Goal: Task Accomplishment & Management: Complete application form

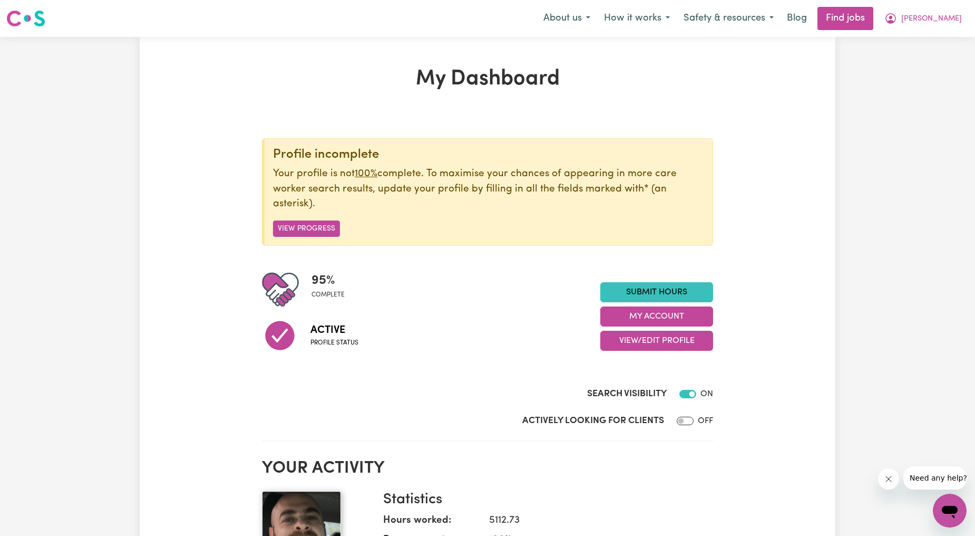
click at [666, 280] on div "95 % complete Active Profile status Submit Hours My Account View/Edit Profile" at bounding box center [487, 316] width 451 height 91
click at [666, 287] on link "Submit Hours" at bounding box center [656, 292] width 113 height 20
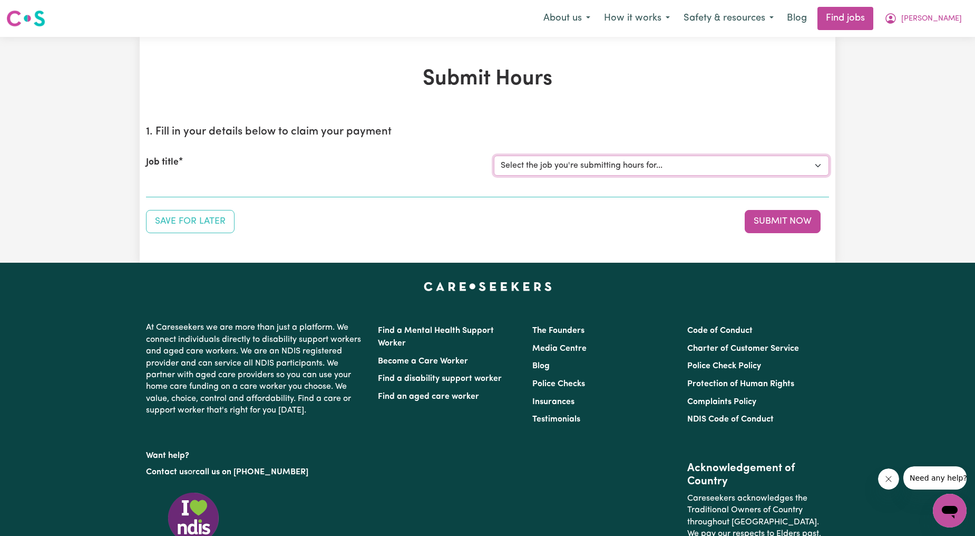
click at [517, 172] on select "Select the job you're submitting hours for... [[PERSON_NAME] Jeankoulian] [DEMO…" at bounding box center [661, 165] width 335 height 20
select select "11032"
click at [494, 155] on select "Select the job you're submitting hours for... [[PERSON_NAME] Jeankoulian] [DEMO…" at bounding box center [661, 165] width 335 height 20
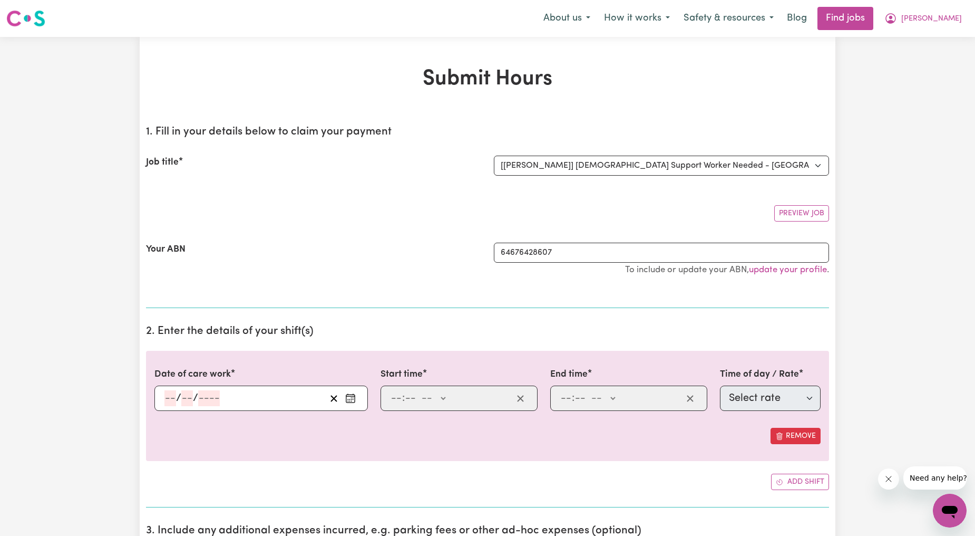
click at [209, 402] on input "number" at bounding box center [209, 398] width 22 height 16
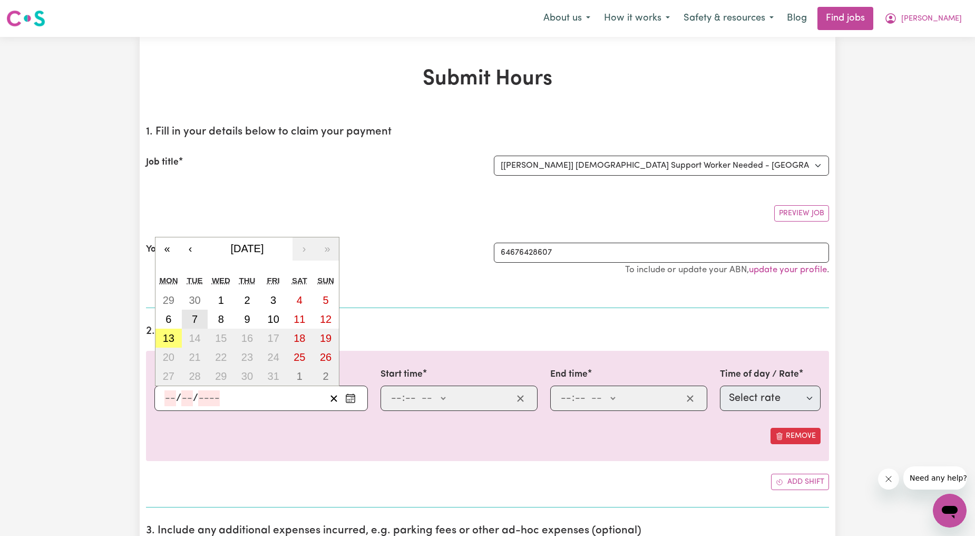
click at [202, 320] on button "7" at bounding box center [195, 318] width 26 height 19
type input "[DATE]"
type input "7"
type input "10"
type input "2025"
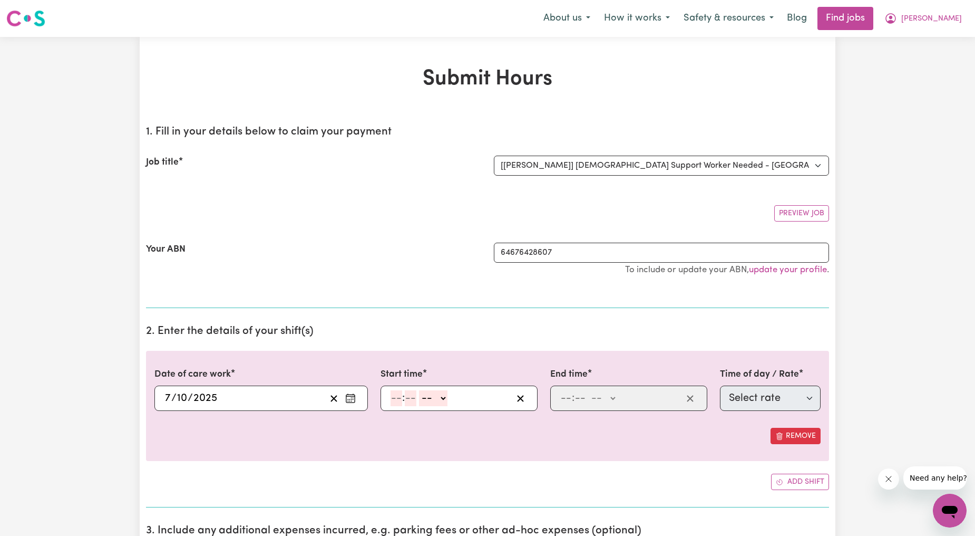
click at [395, 391] on input "number" at bounding box center [397, 398] width 12 height 16
type input "12"
type input "30"
select select "pm"
type input "12:30"
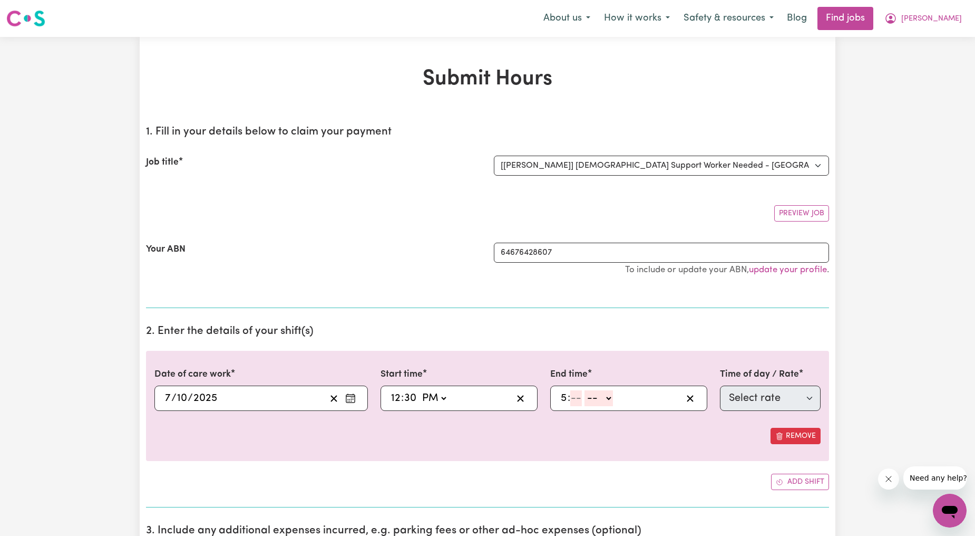
type input "5"
type input "30"
select select "pm"
type input "17:30"
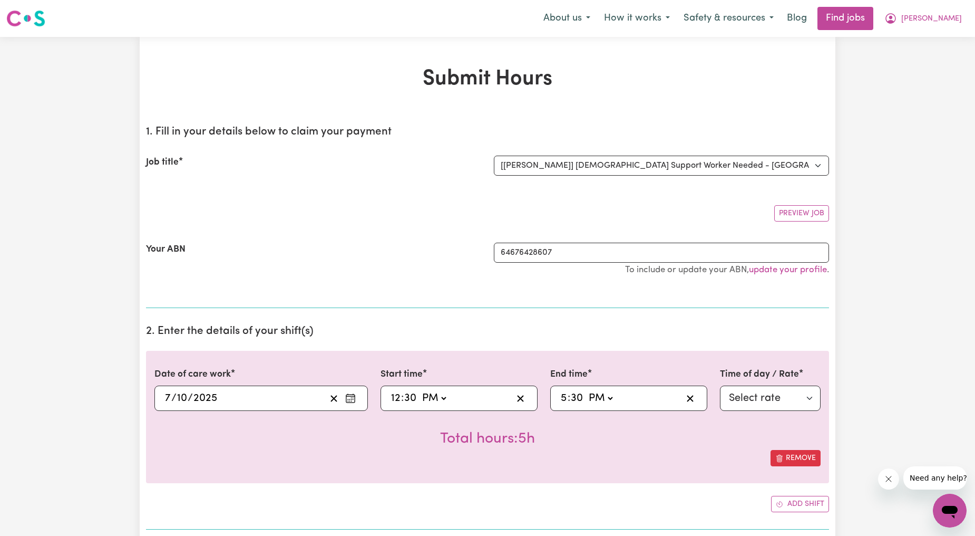
click at [761, 412] on div "Total hours: 5h" at bounding box center [487, 430] width 666 height 39
click at [761, 410] on select "Select rate $64.81 - Weekday Daytime - Assistance with Self Care Activities - S…" at bounding box center [770, 397] width 101 height 25
select select "45"
click at [720, 385] on select "Select rate $64.81 - Weekday Daytime - Assistance with Self Care Activities - S…" at bounding box center [770, 397] width 101 height 25
click at [481, 515] on section "2. Enter the details of your shift(s) Date of care work [DATE] [DATE] « ‹ [DATE…" at bounding box center [487, 422] width 683 height 213
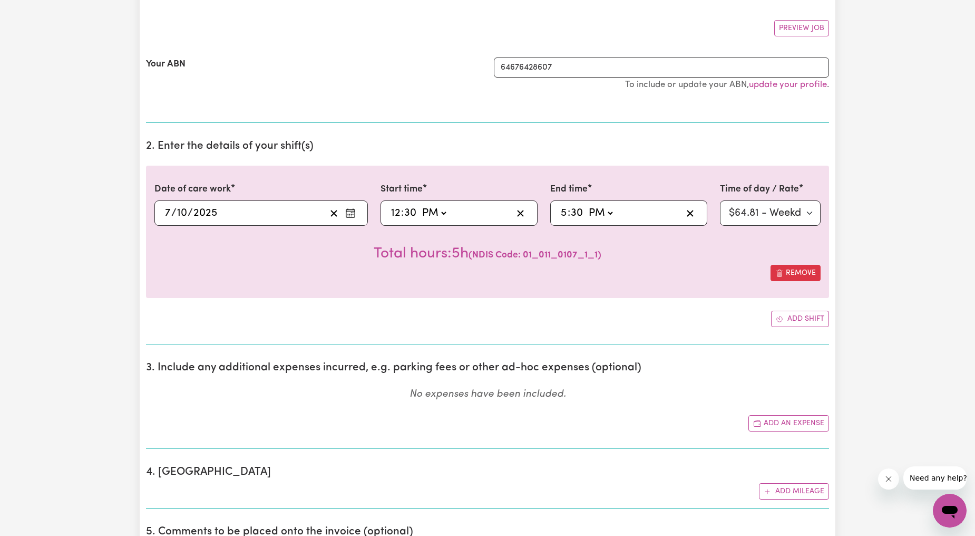
scroll to position [195, 0]
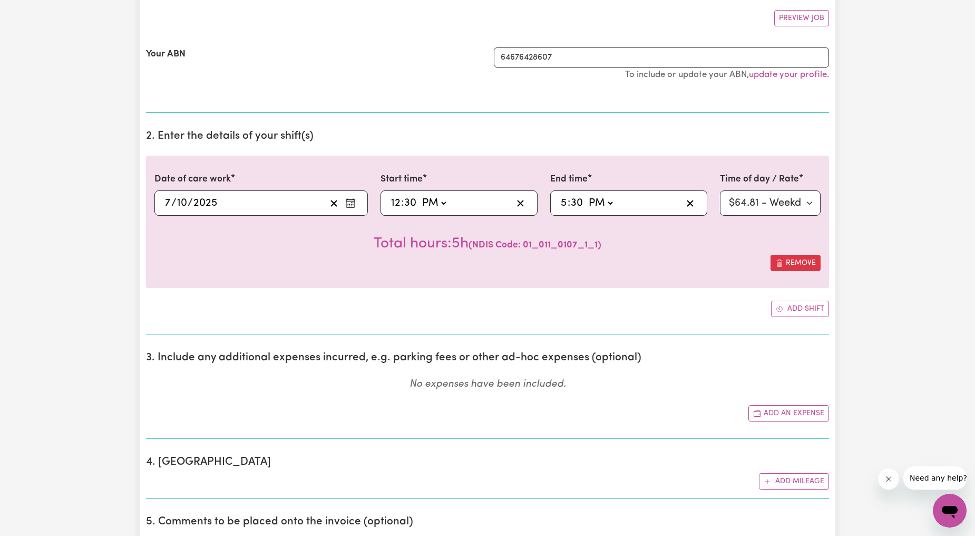
click at [807, 183] on div "Time of day / Rate Select rate $64.81 - Weekday Daytime - Assistance with Self …" at bounding box center [770, 193] width 101 height 43
click at [790, 201] on select "Select rate $64.81 - Weekday Daytime - Assistance with Self Care Activities - S…" at bounding box center [770, 202] width 101 height 25
click at [720, 190] on select "Select rate $64.81 - Weekday Daytime - Assistance with Self Care Activities - S…" at bounding box center [770, 202] width 101 height 25
click at [666, 334] on section "2. Enter the details of your shift(s) Date of care work [DATE] [DATE] « ‹ [DATE…" at bounding box center [487, 227] width 683 height 213
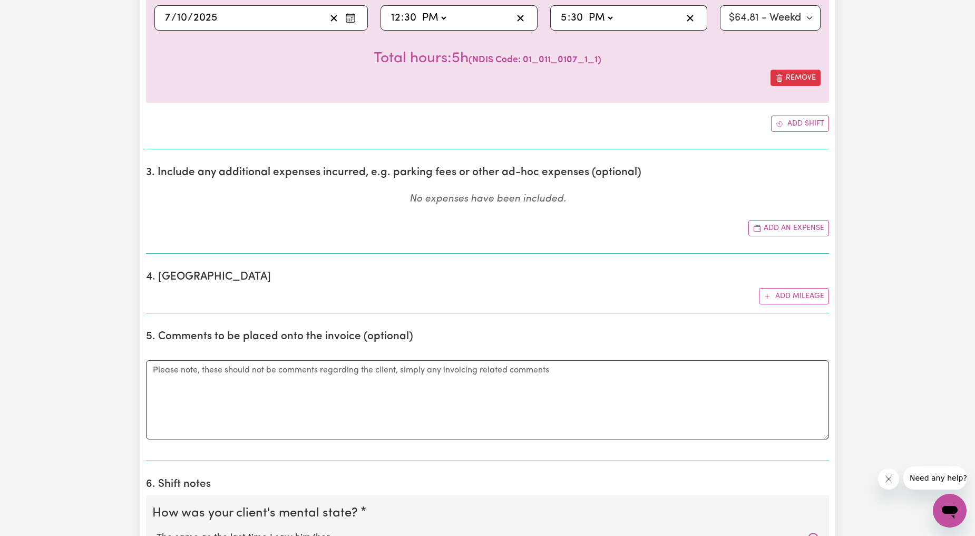
scroll to position [391, 0]
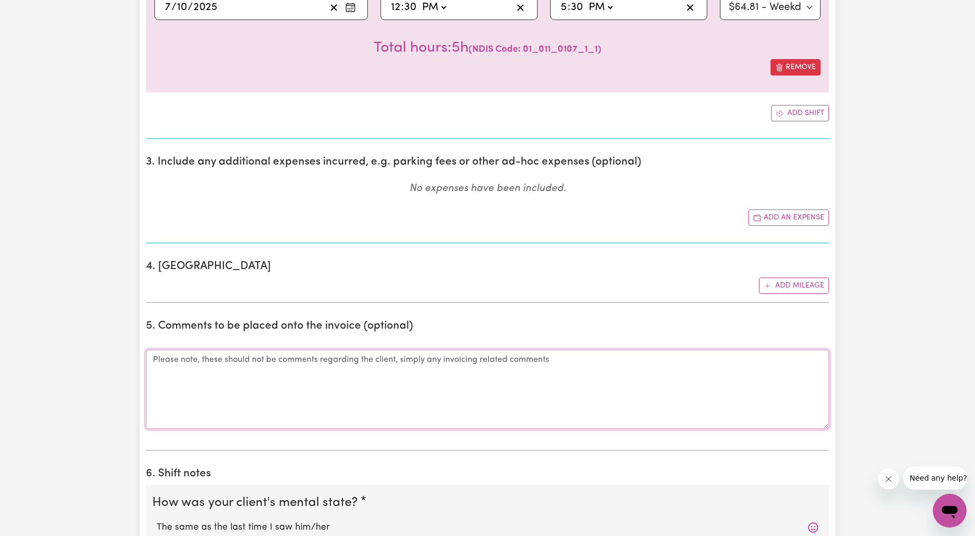
click at [248, 373] on textarea "Comments" at bounding box center [487, 388] width 683 height 79
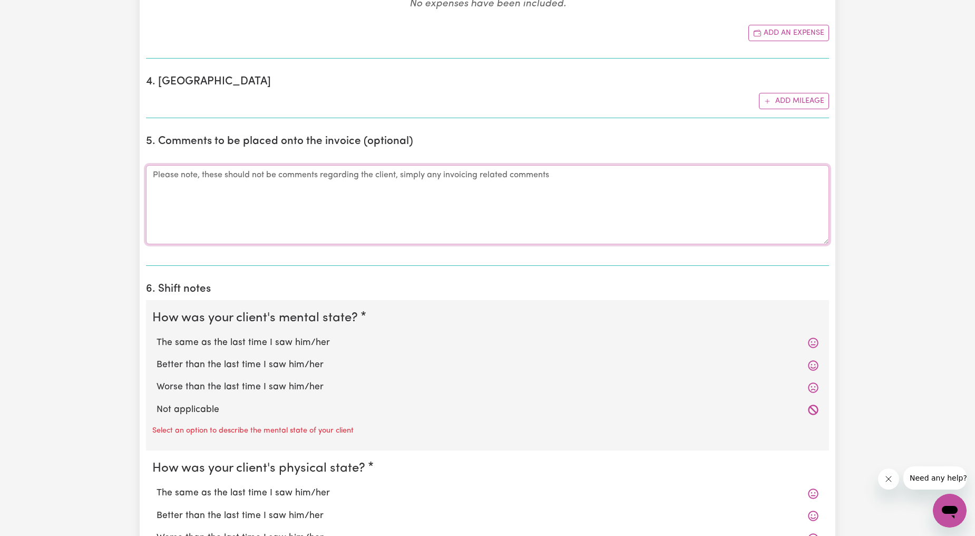
scroll to position [586, 0]
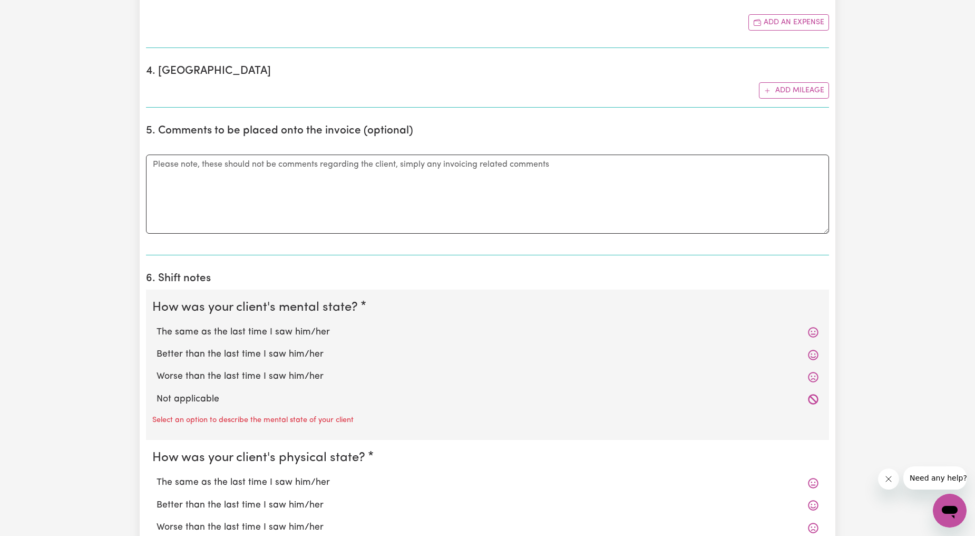
click at [192, 402] on label "Not applicable" at bounding box center [488, 399] width 662 height 14
click at [157, 392] on input "Not applicable" at bounding box center [156, 392] width 1 height 1
radio input "true"
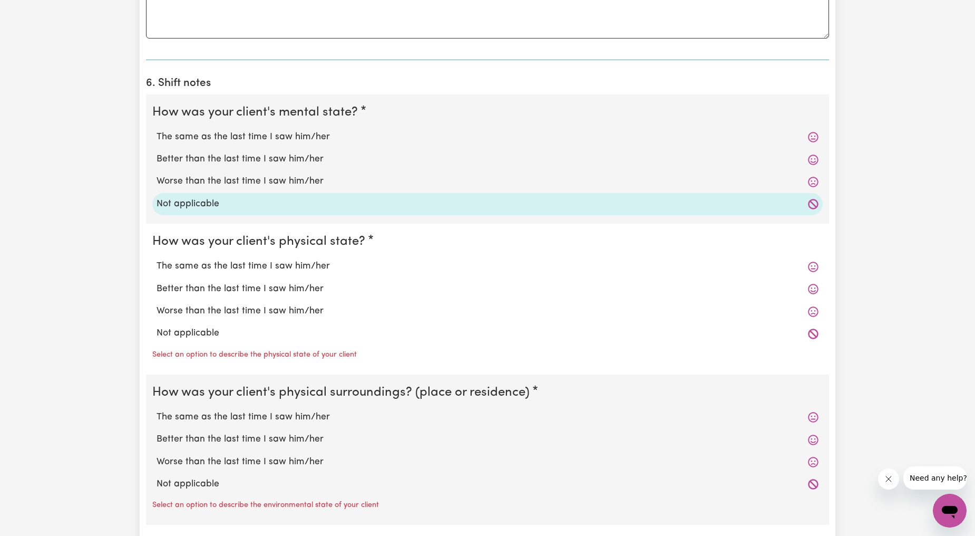
click at [191, 330] on label "Not applicable" at bounding box center [488, 333] width 662 height 14
click at [157, 326] on input "Not applicable" at bounding box center [156, 326] width 1 height 1
radio input "true"
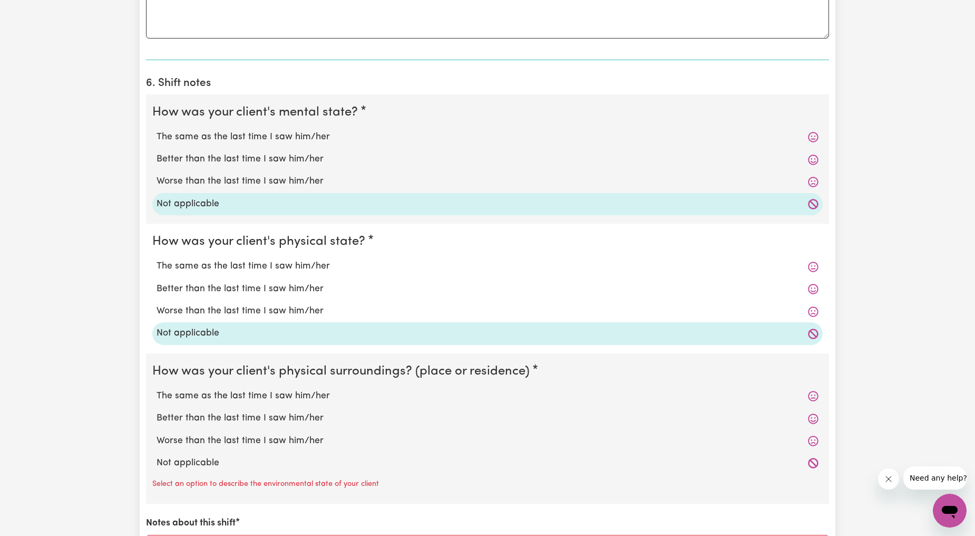
scroll to position [976, 0]
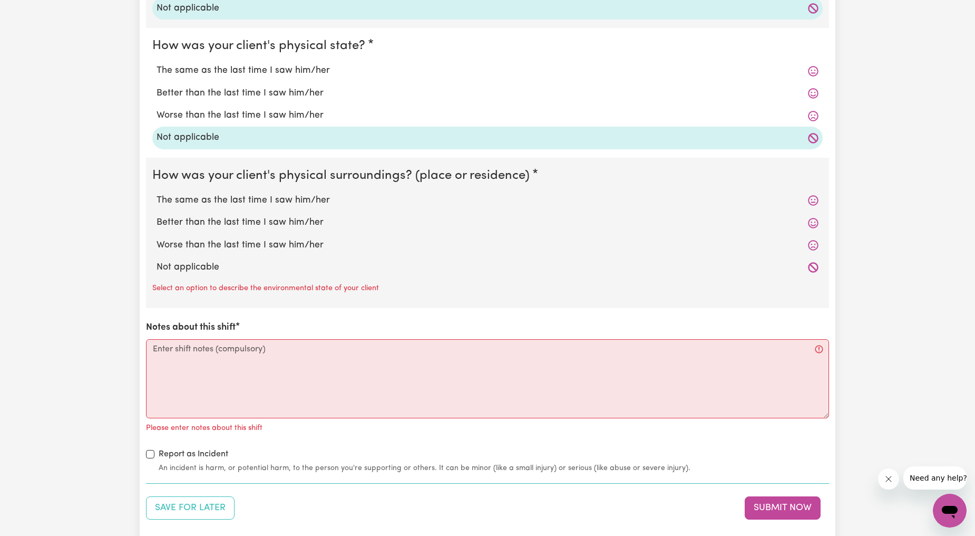
click at [180, 277] on div "Not applicable" at bounding box center [487, 267] width 670 height 22
click at [181, 270] on label "Not applicable" at bounding box center [488, 267] width 662 height 14
click at [157, 260] on input "Not applicable" at bounding box center [156, 260] width 1 height 1
radio input "true"
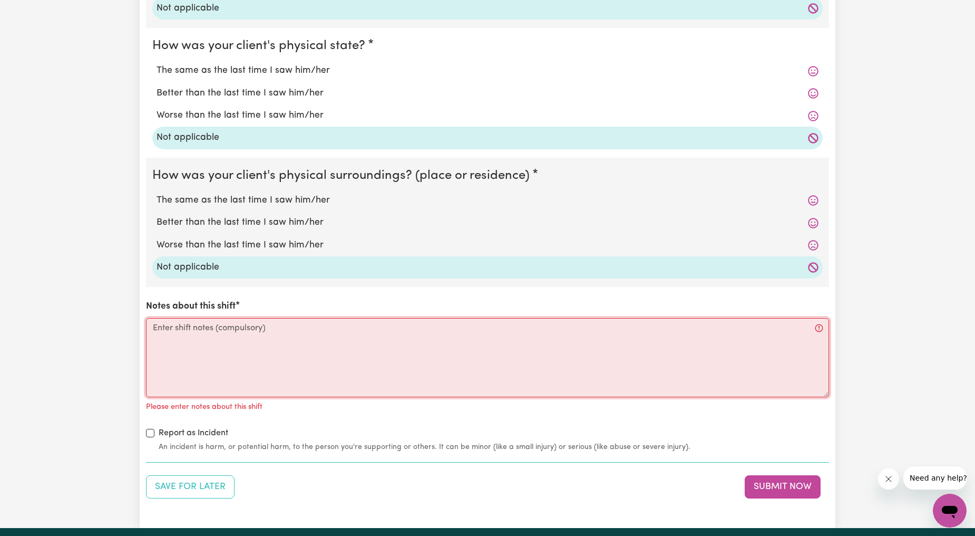
click at [185, 359] on textarea "Notes about this shift" at bounding box center [487, 357] width 683 height 79
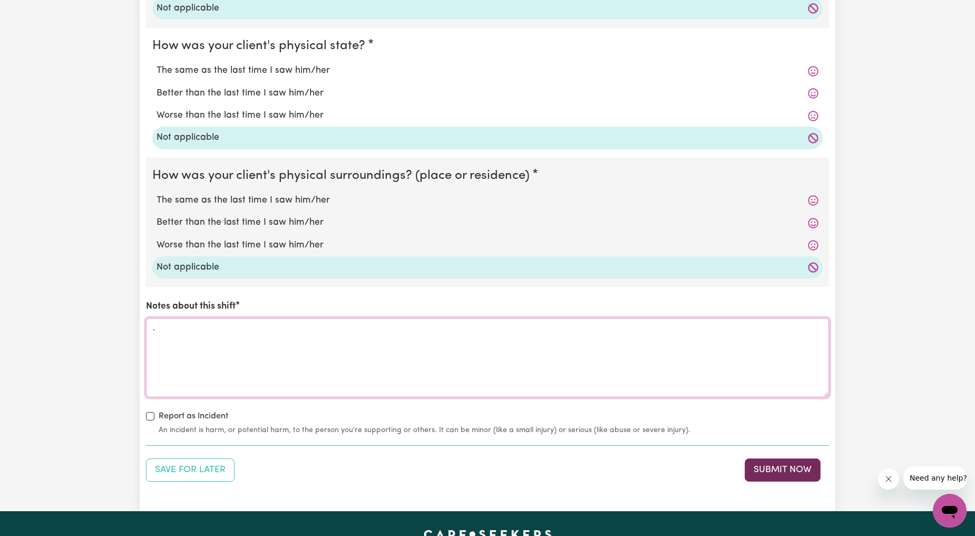
type textarea "."
click at [762, 470] on button "Submit Now" at bounding box center [783, 469] width 76 height 23
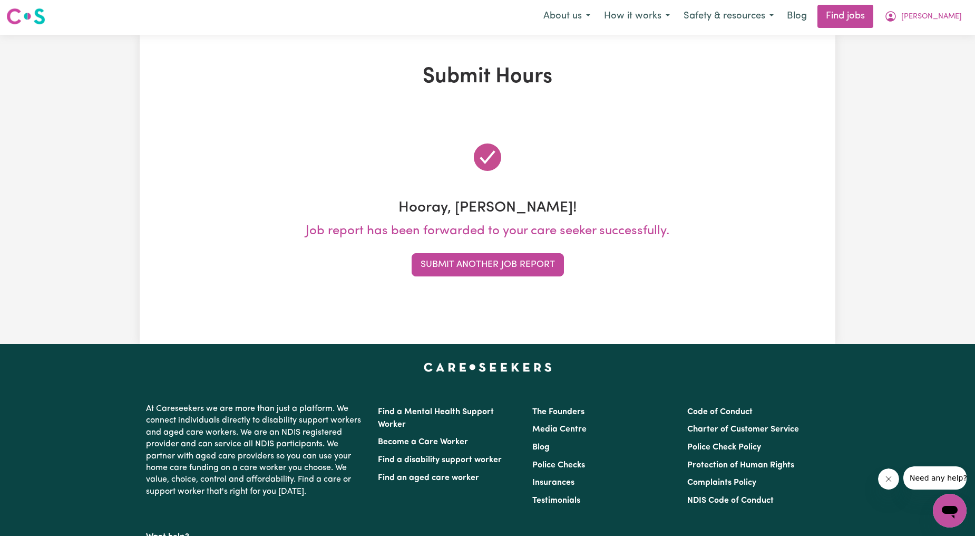
scroll to position [0, 0]
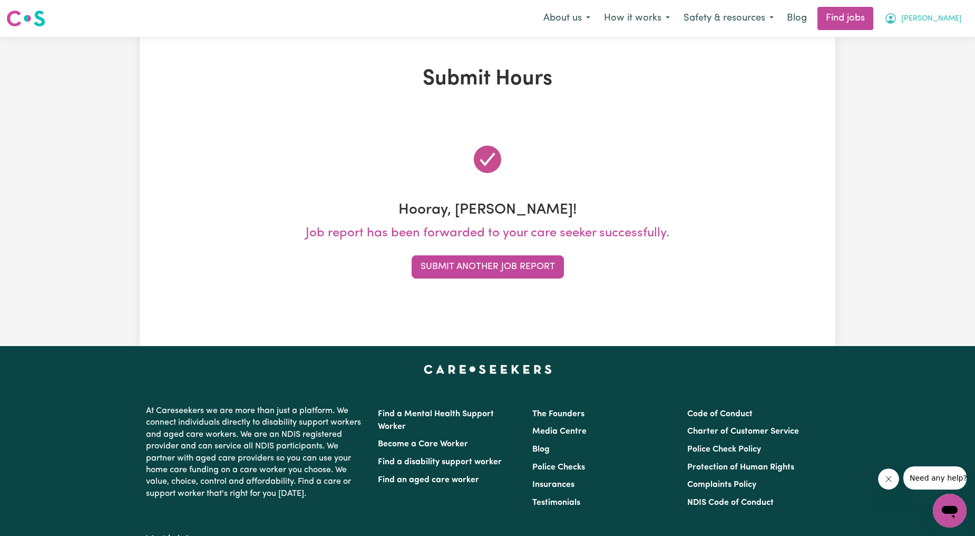
click at [945, 20] on span "[PERSON_NAME]" at bounding box center [931, 19] width 61 height 12
click at [928, 74] on link "Logout" at bounding box center [926, 81] width 83 height 20
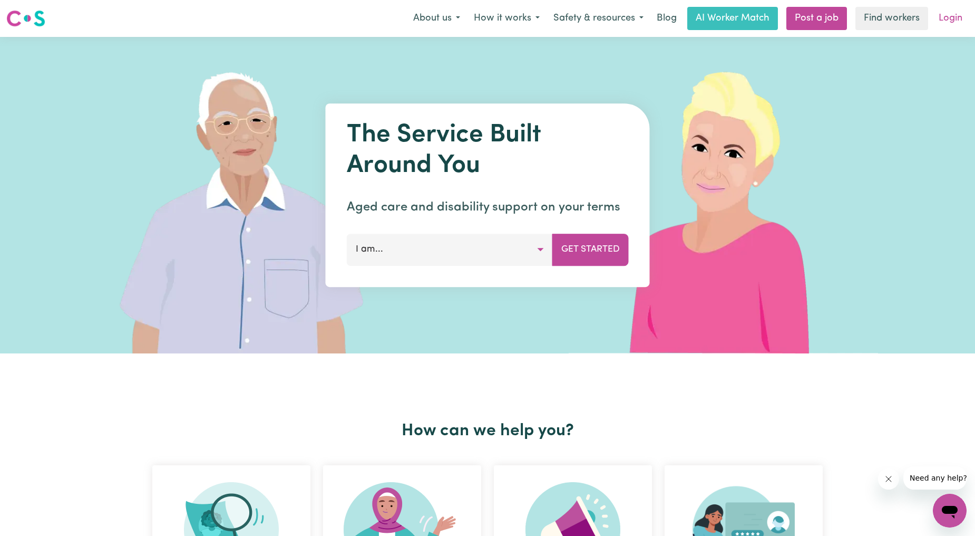
click at [962, 11] on link "Login" at bounding box center [950, 18] width 36 height 23
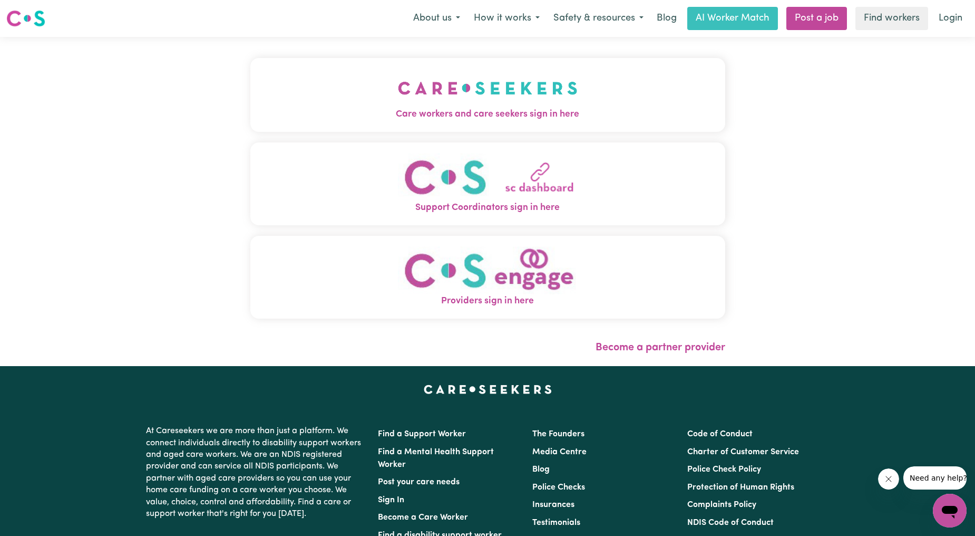
click at [402, 77] on img "Care workers and care seekers sign in here" at bounding box center [488, 88] width 180 height 39
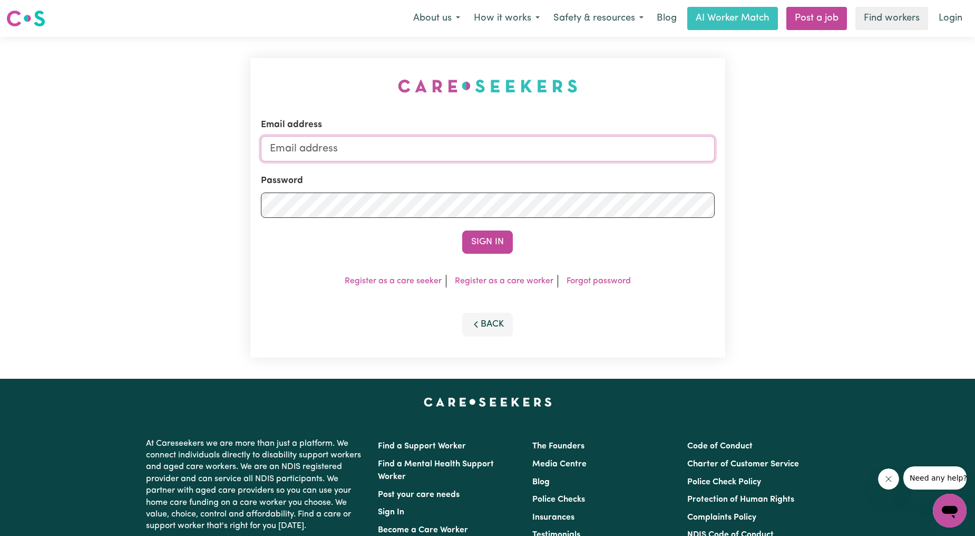
click at [429, 145] on input "Email address" at bounding box center [488, 148] width 454 height 25
drag, startPoint x: 325, startPoint y: 150, endPoint x: 620, endPoint y: 175, distance: 296.2
click at [624, 177] on form "Email address [EMAIL_ADDRESS][PERSON_NAME][DOMAIN_NAME] Password Sign In" at bounding box center [488, 185] width 454 height 135
type input "[EMAIL_ADDRESS][DOMAIN_NAME]"
click at [482, 238] on button "Sign In" at bounding box center [487, 241] width 51 height 23
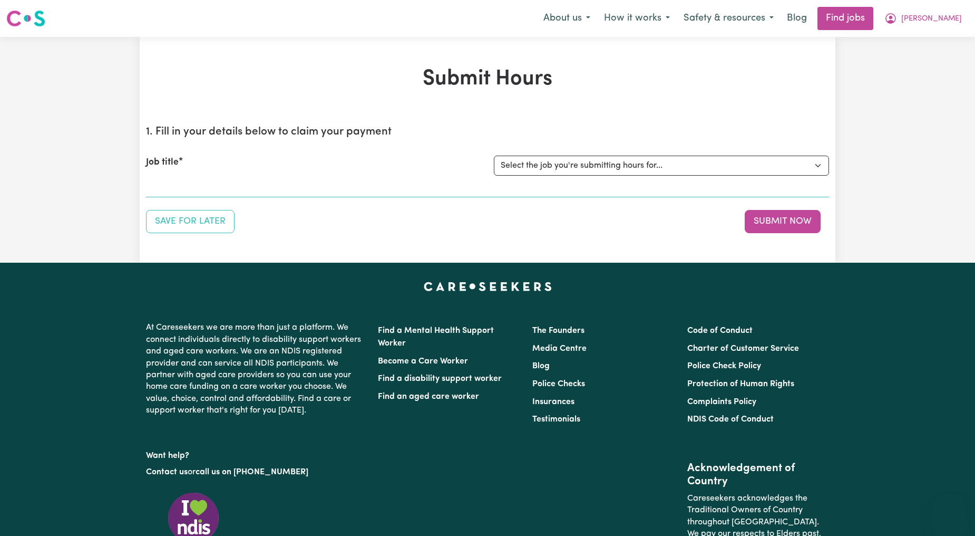
click at [941, 28] on button "[PERSON_NAME]" at bounding box center [923, 18] width 91 height 22
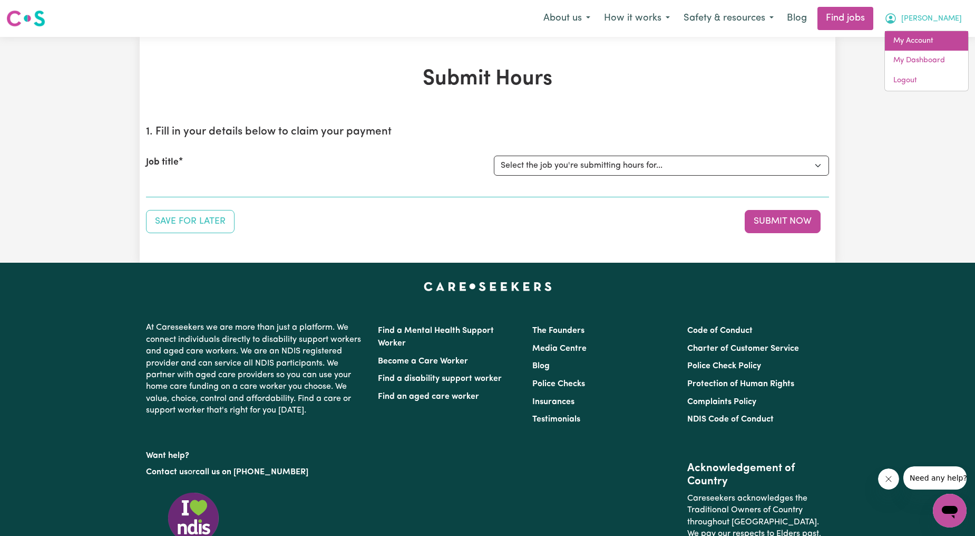
click at [936, 35] on link "My Account" at bounding box center [926, 41] width 83 height 20
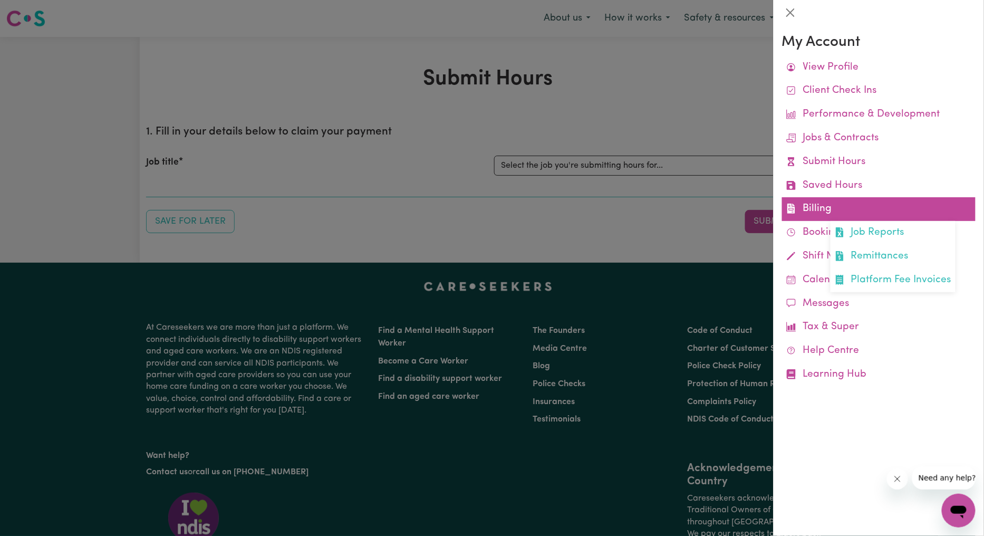
click at [797, 206] on link "Billing Job Reports Remittances Platform Fee Invoices" at bounding box center [878, 209] width 193 height 24
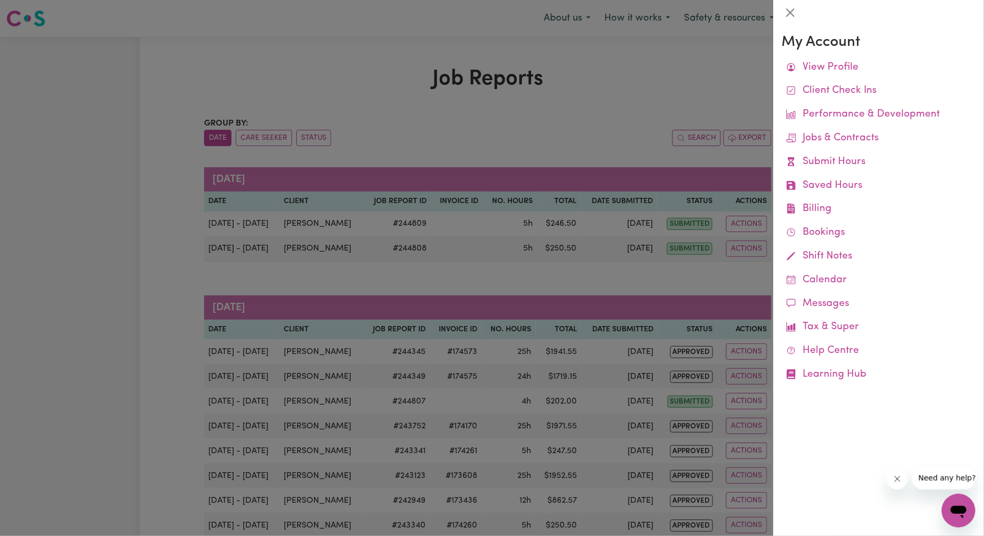
click at [401, 246] on div at bounding box center [492, 268] width 984 height 536
